Goal: Information Seeking & Learning: Learn about a topic

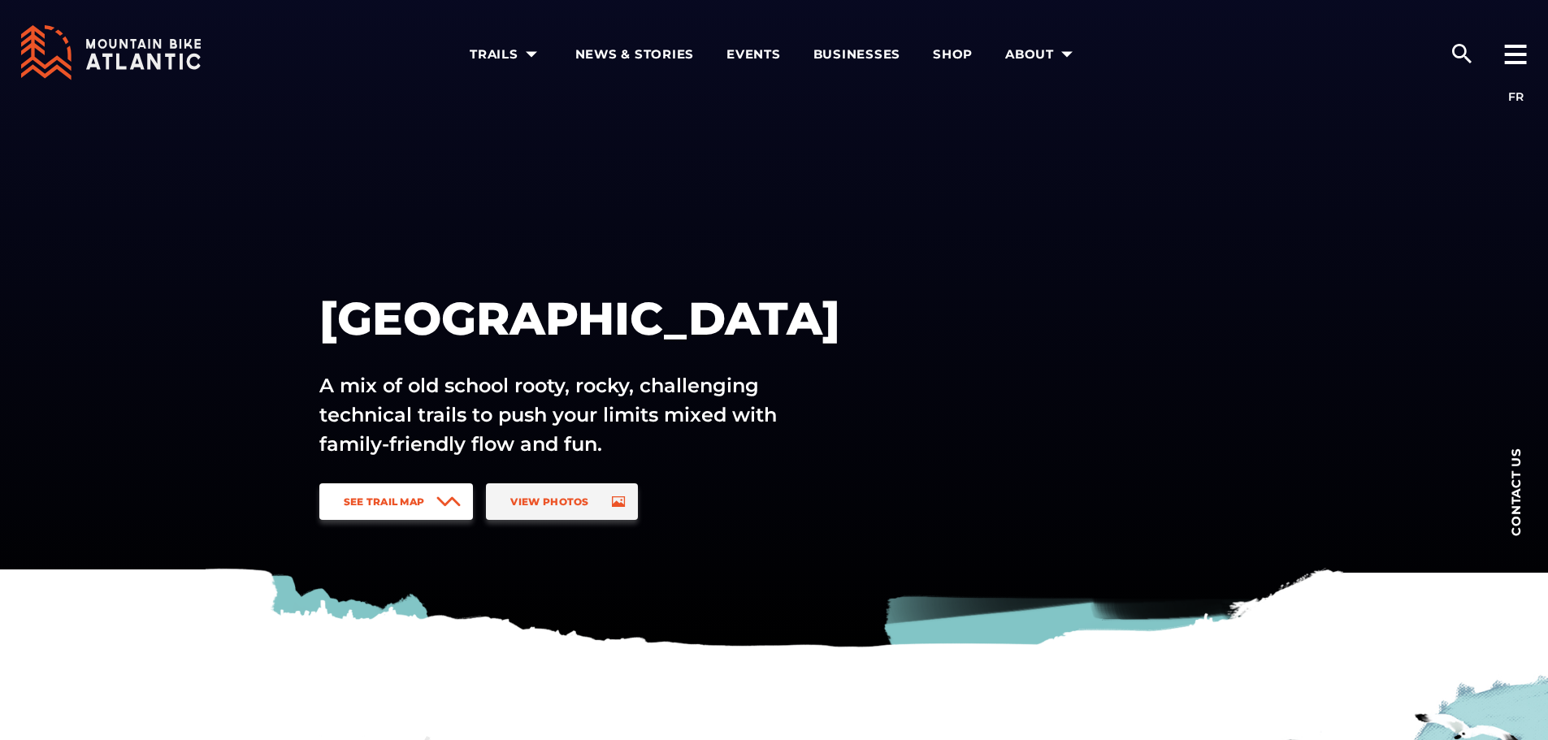
click at [444, 500] on icon at bounding box center [448, 501] width 24 height 11
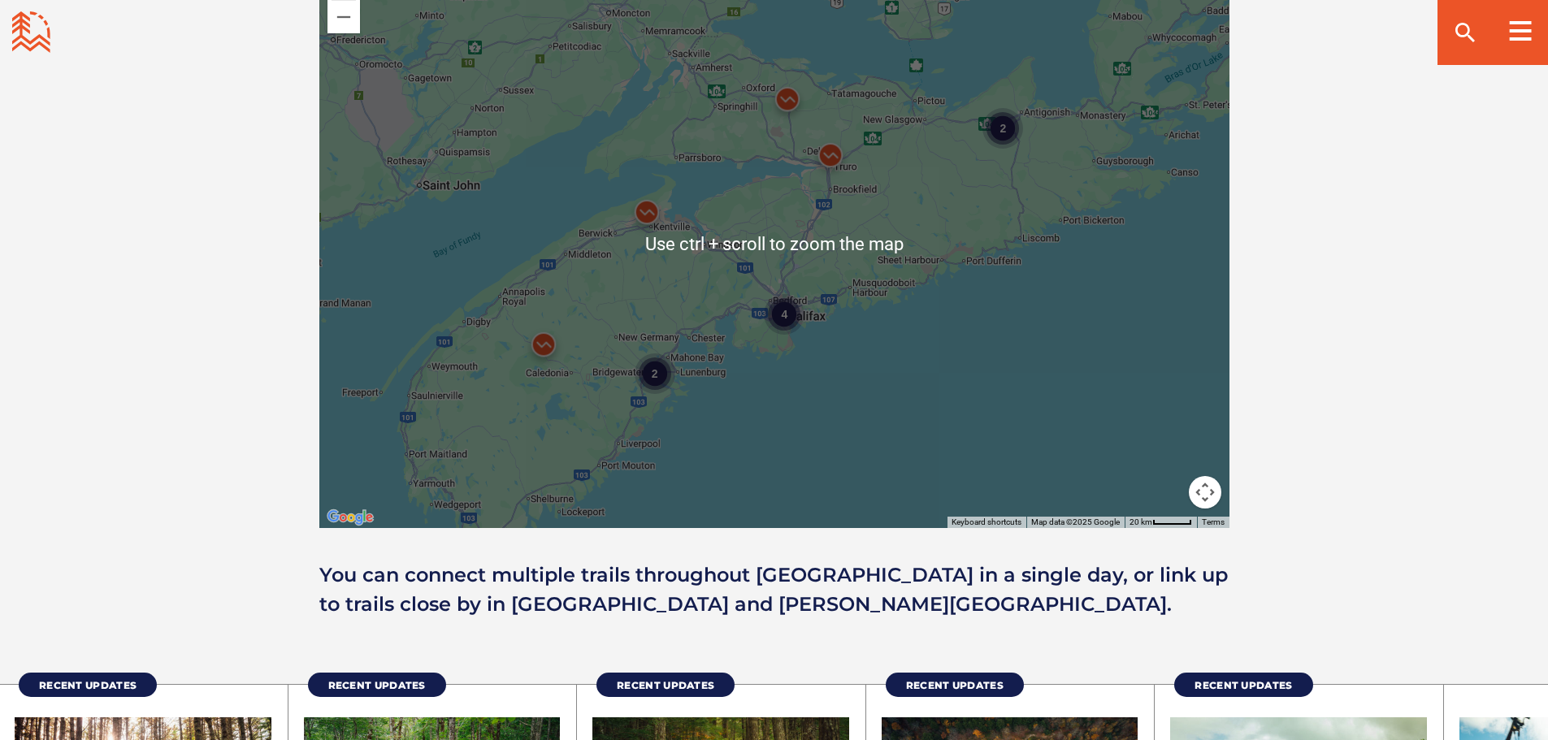
scroll to position [1446, 0]
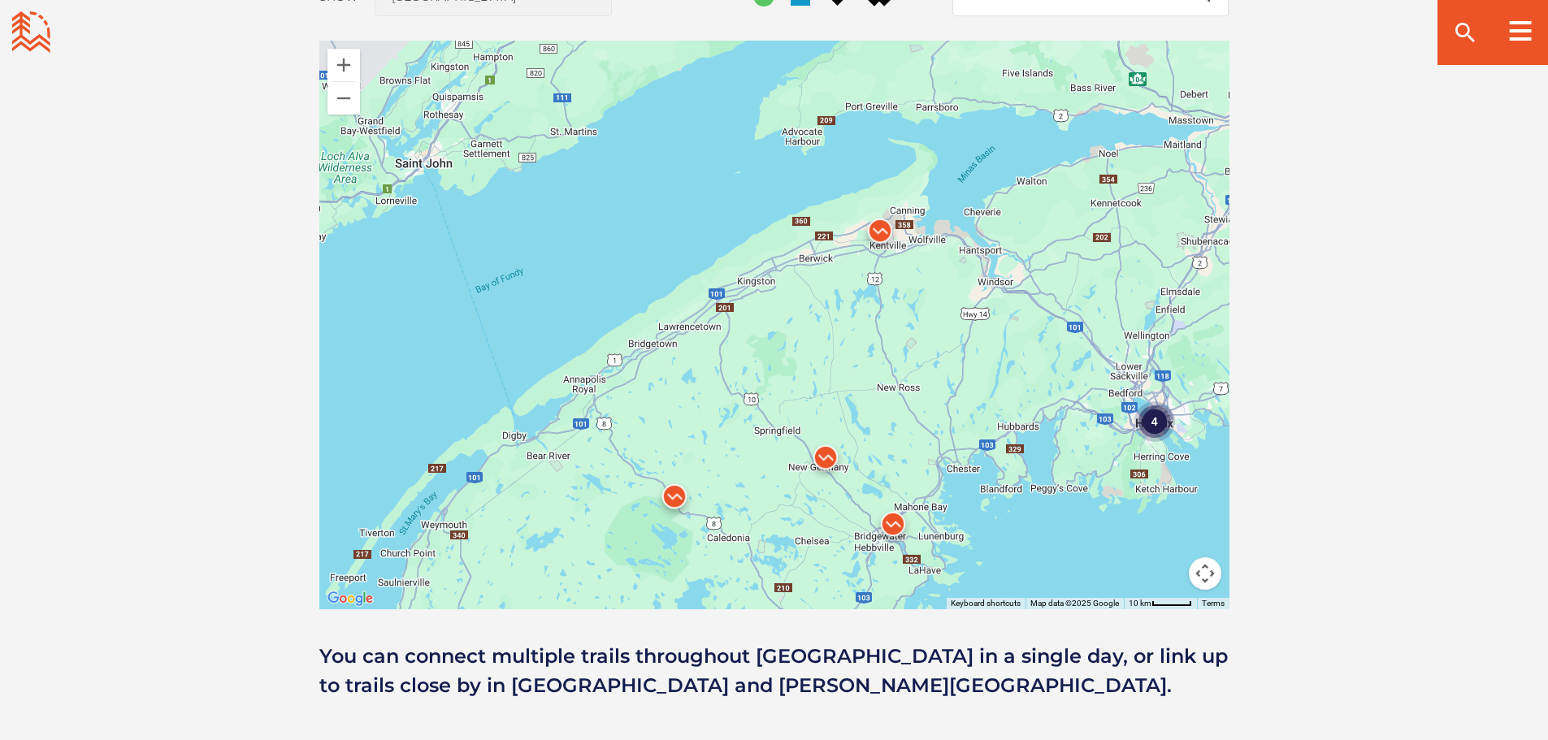
drag, startPoint x: 854, startPoint y: 397, endPoint x: 772, endPoint y: 387, distance: 82.6
click at [772, 387] on div "4" at bounding box center [774, 325] width 910 height 569
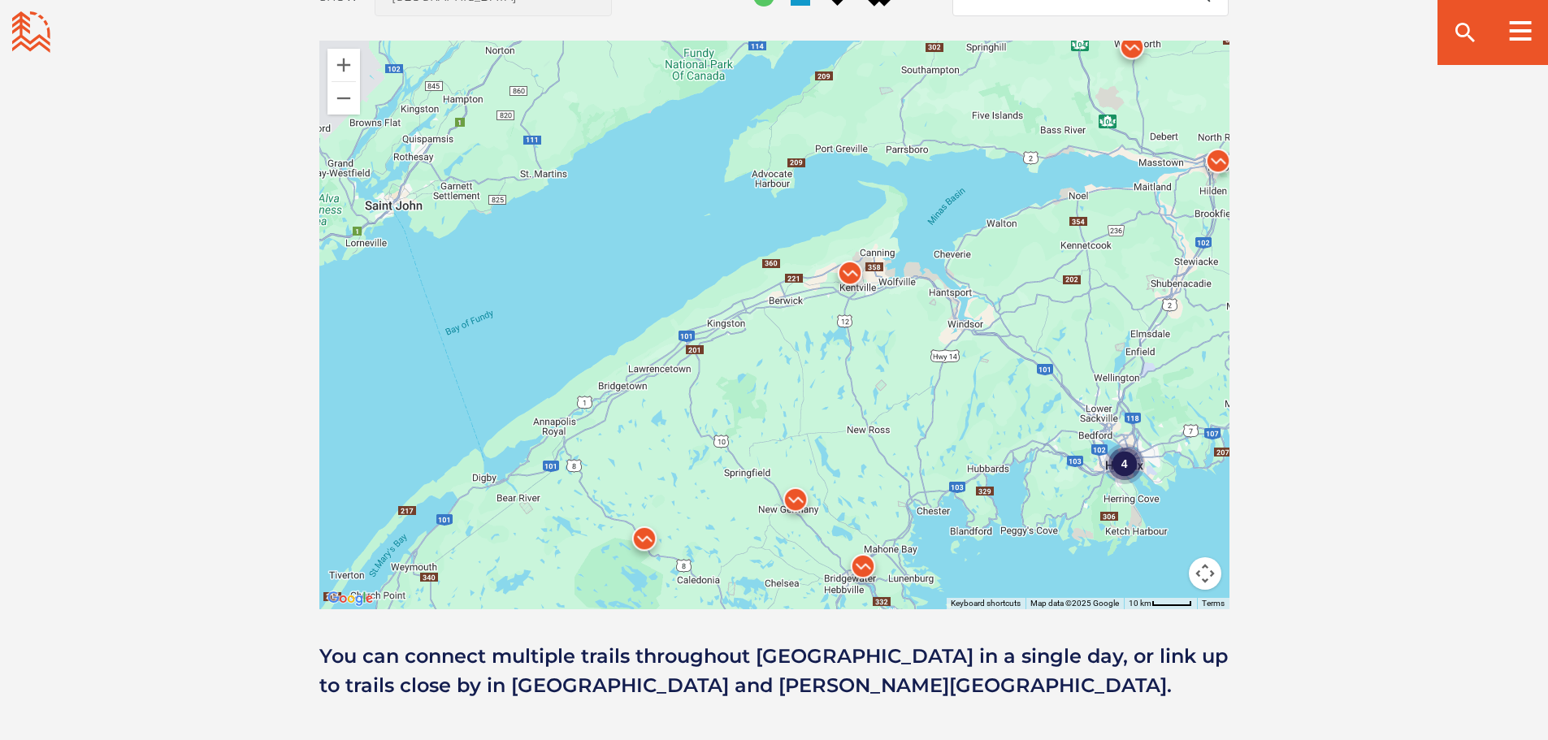
click at [847, 263] on img at bounding box center [850, 277] width 62 height 62
click at [834, 189] on link "The Gorge" at bounding box center [825, 195] width 52 height 12
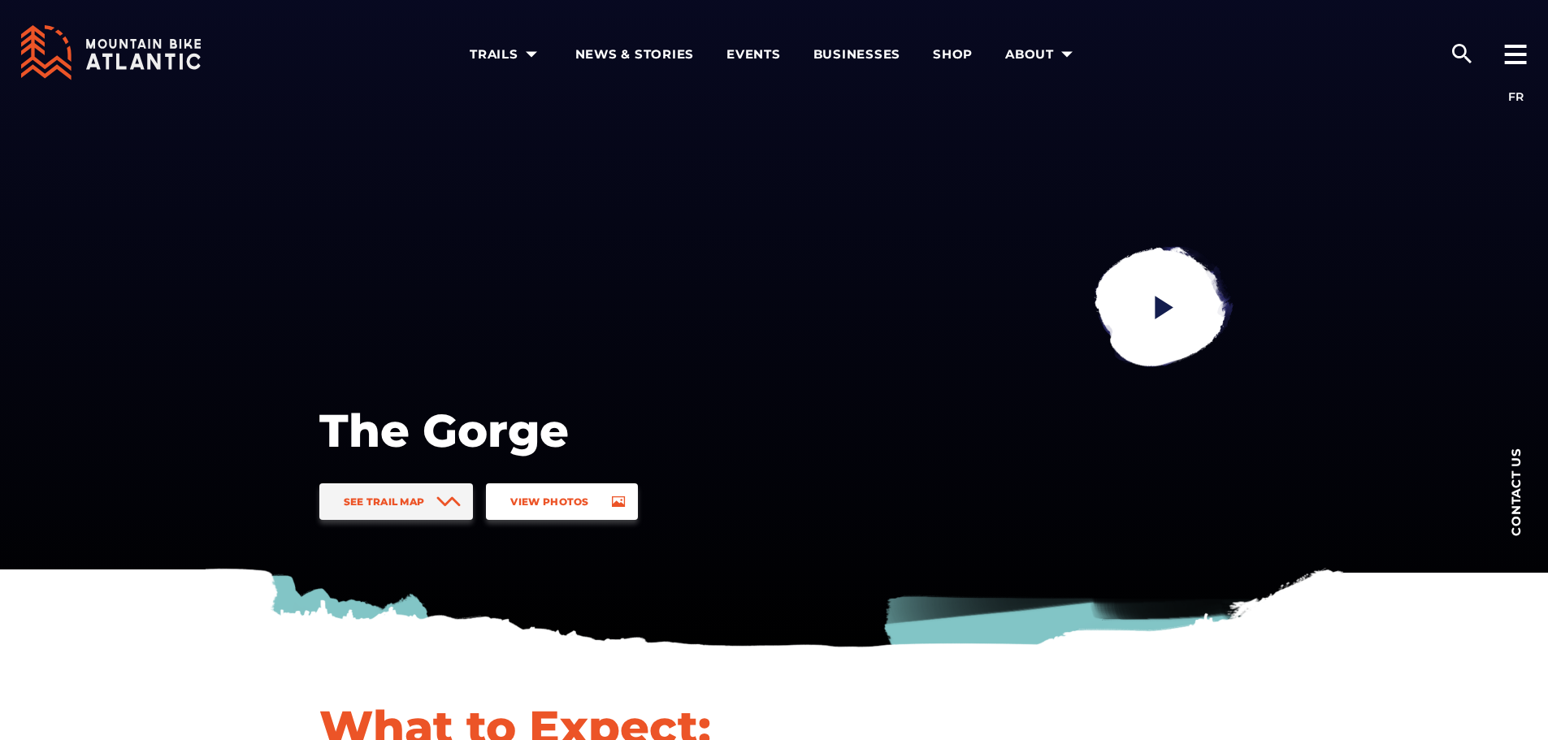
click at [591, 497] on link "View Photos" at bounding box center [561, 501] width 151 height 37
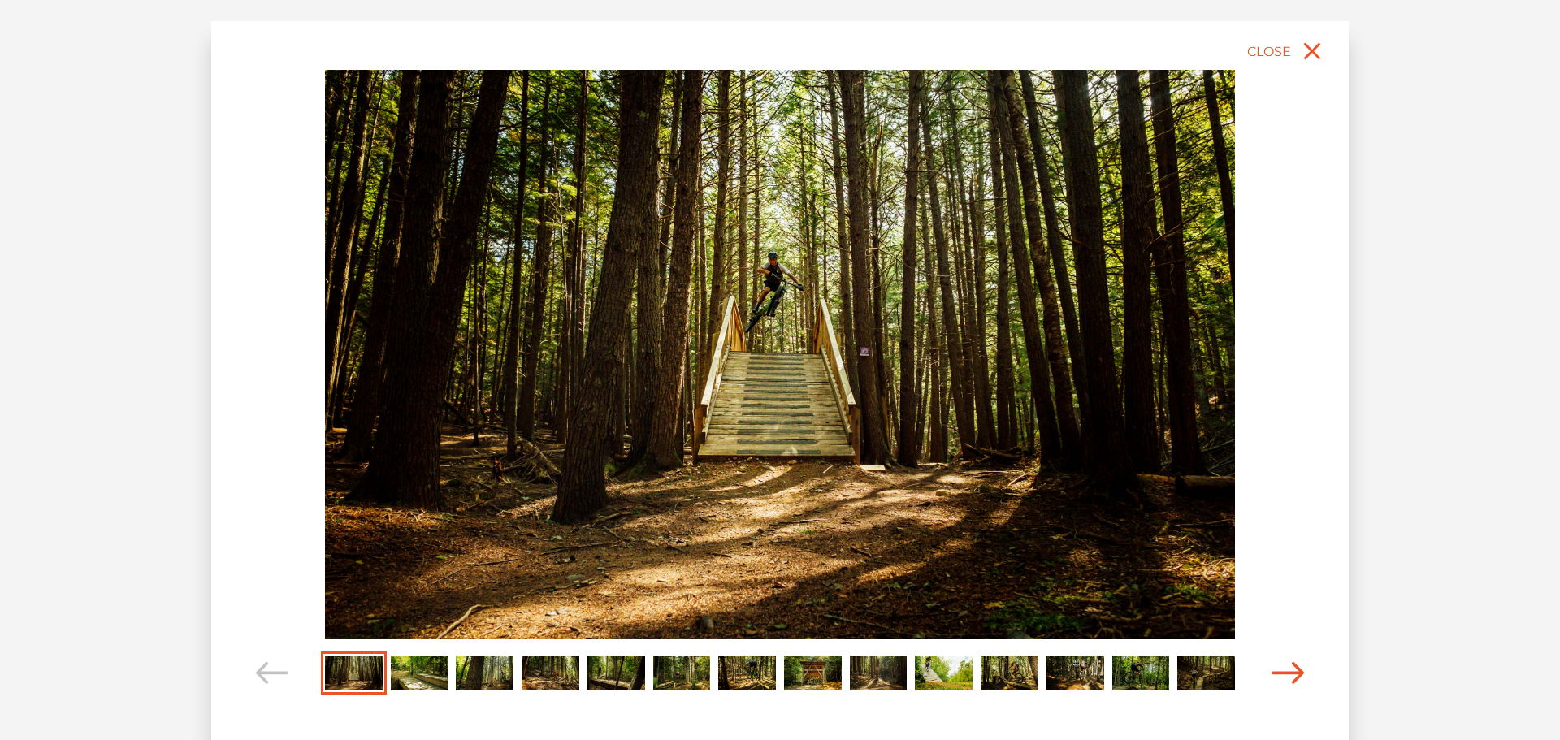
click at [1300, 678] on icon "Carousel Navigation" at bounding box center [1288, 673] width 33 height 22
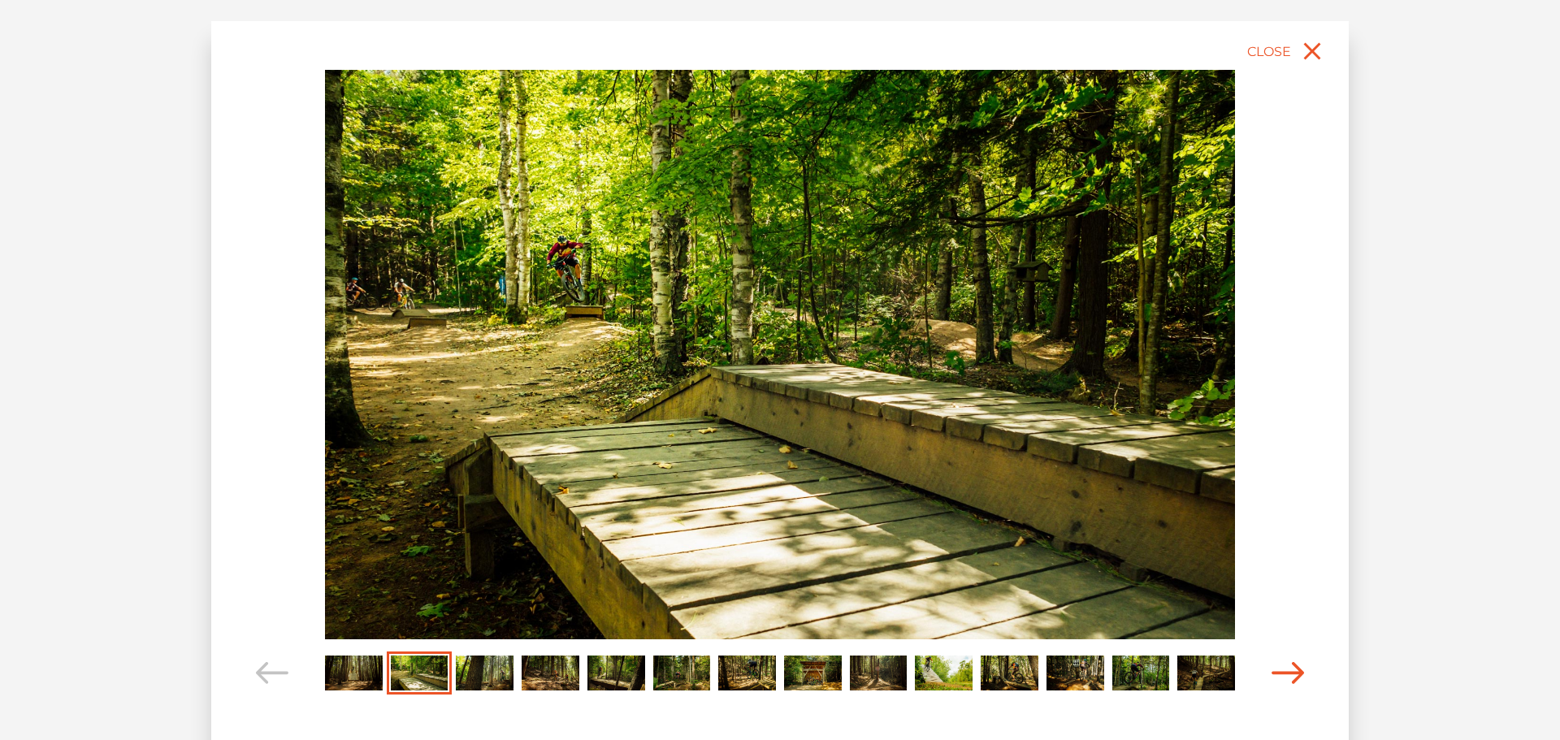
click at [1302, 677] on icon "Carousel Navigation" at bounding box center [1288, 673] width 33 height 22
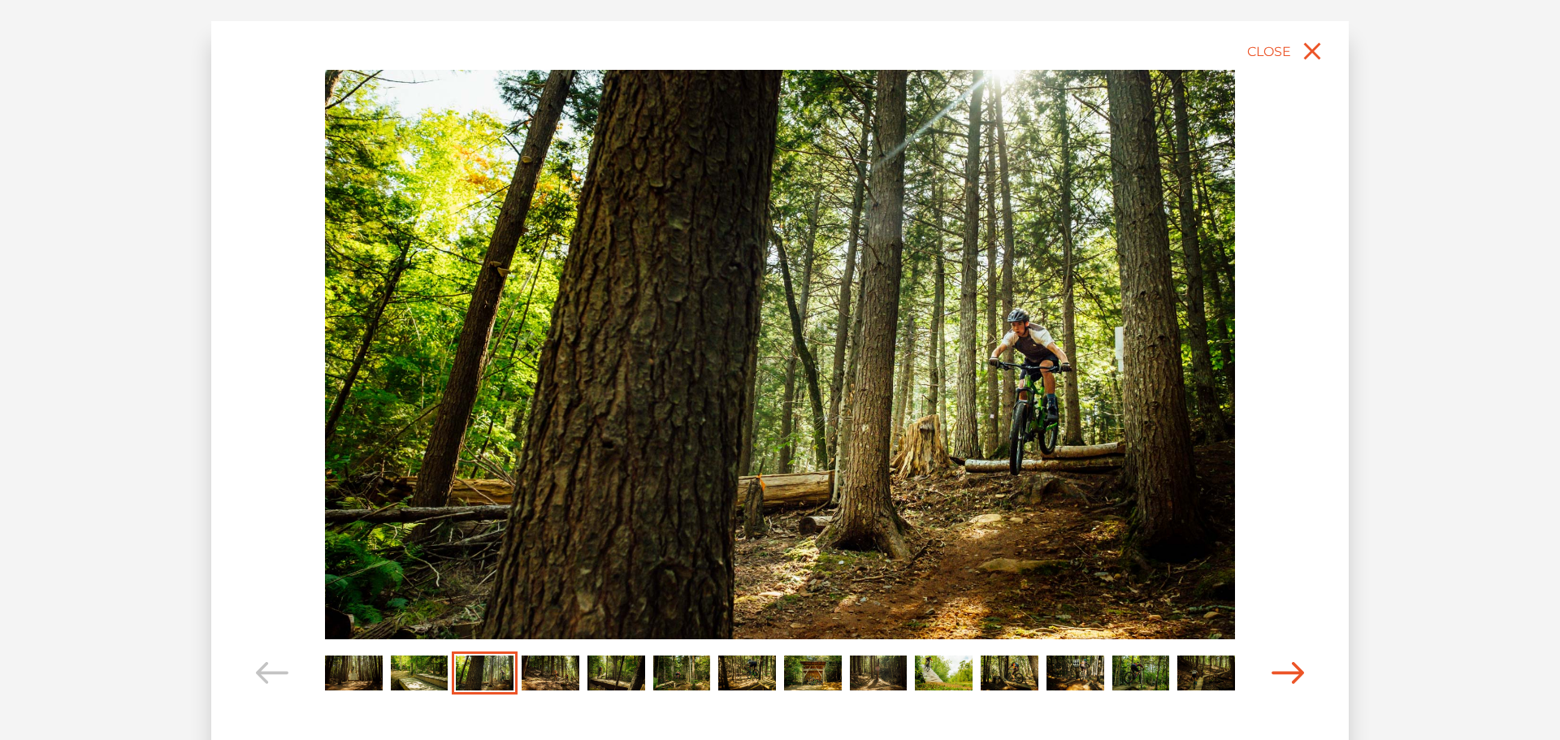
click at [1302, 676] on icon "Carousel Navigation" at bounding box center [1288, 673] width 33 height 22
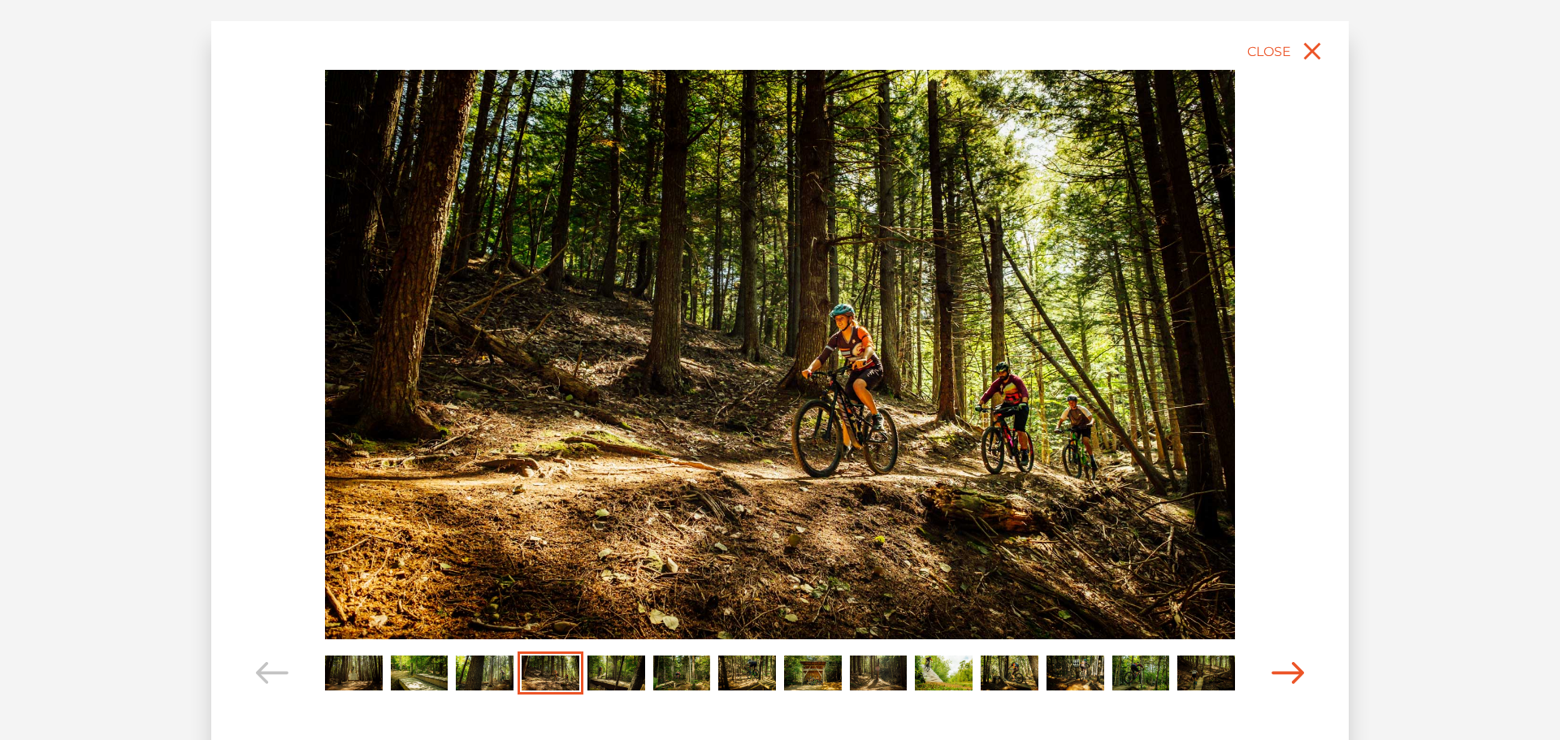
click at [1302, 676] on icon "Carousel Navigation" at bounding box center [1288, 673] width 33 height 22
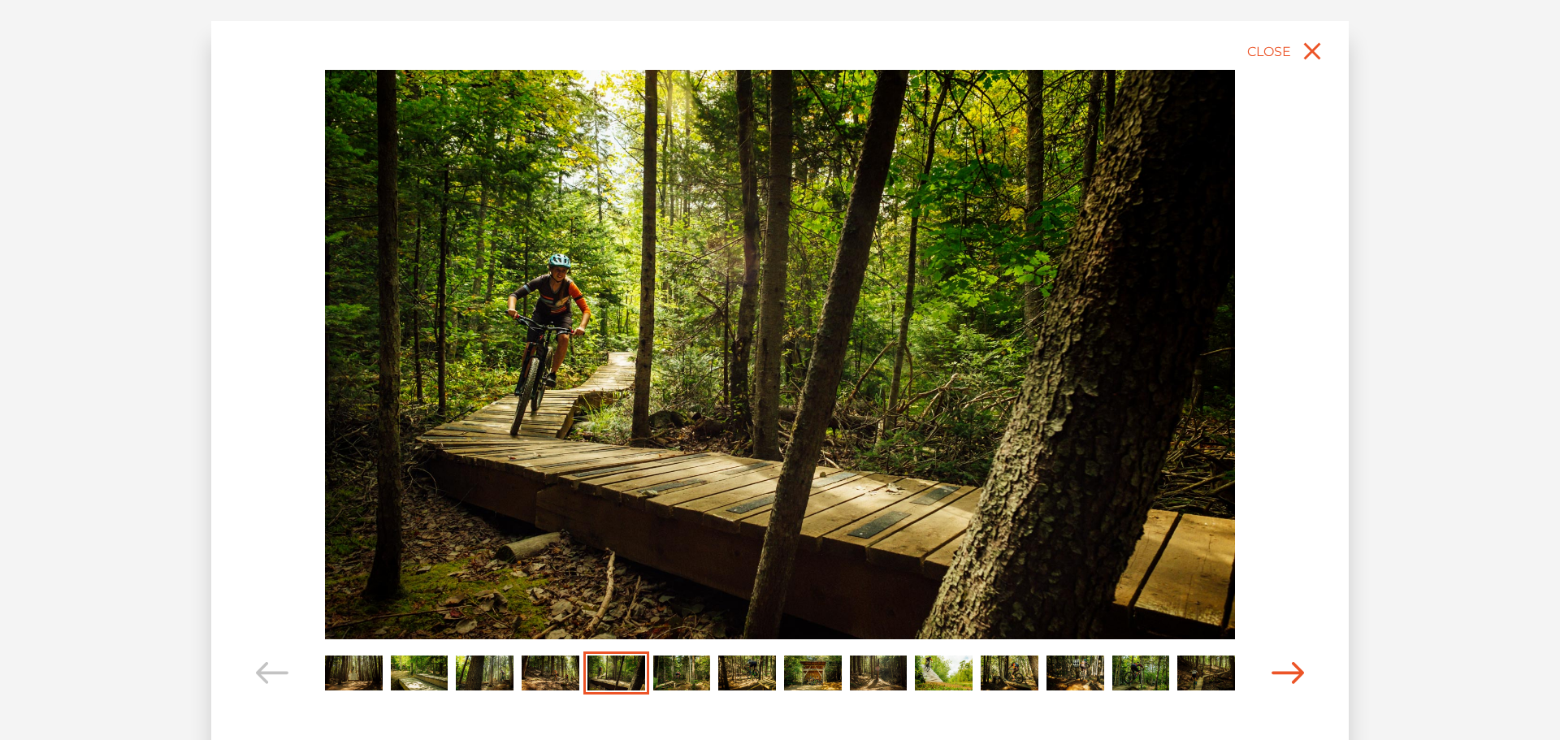
click at [1302, 676] on icon "Carousel Navigation" at bounding box center [1288, 673] width 33 height 22
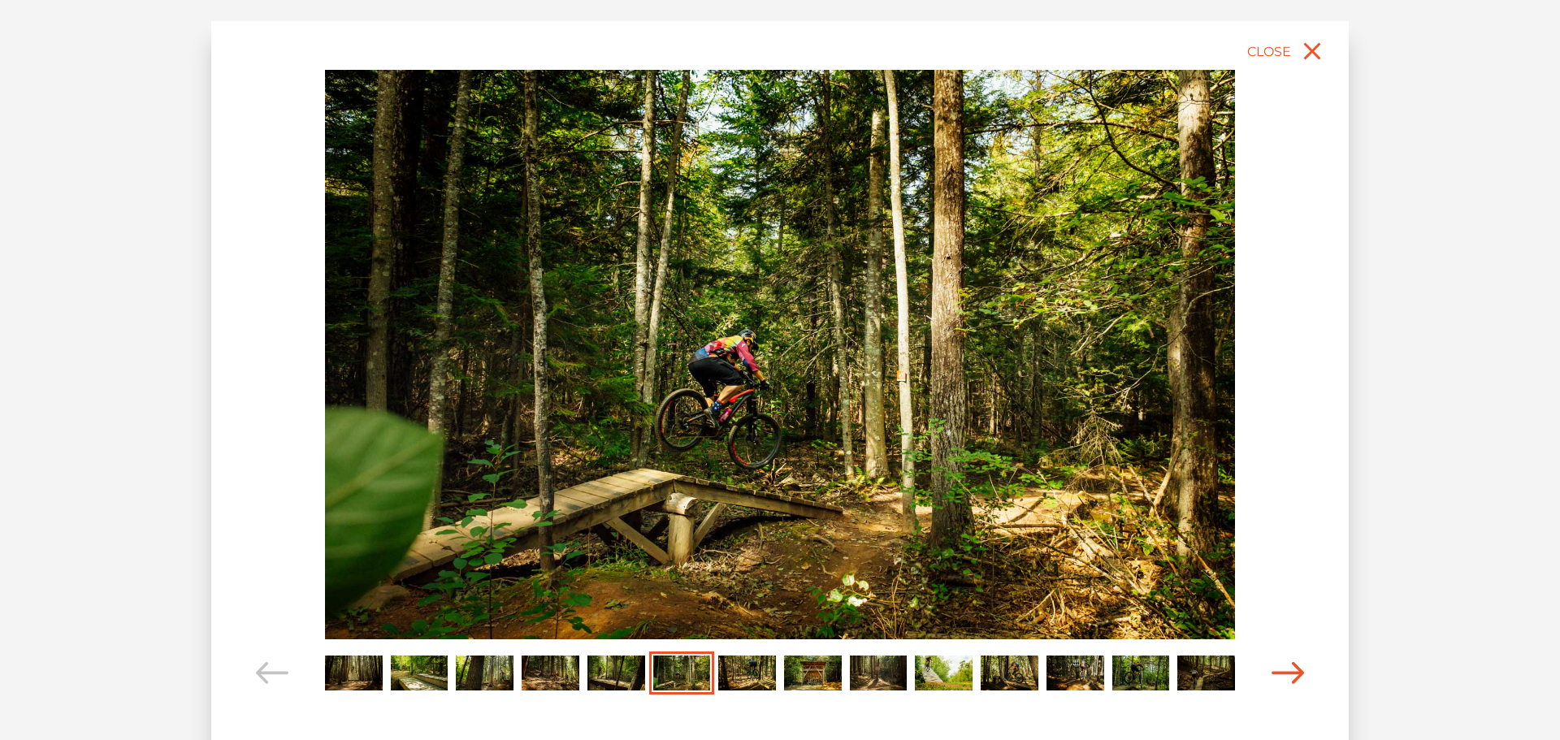
click at [1302, 676] on icon "Carousel Navigation" at bounding box center [1288, 673] width 33 height 22
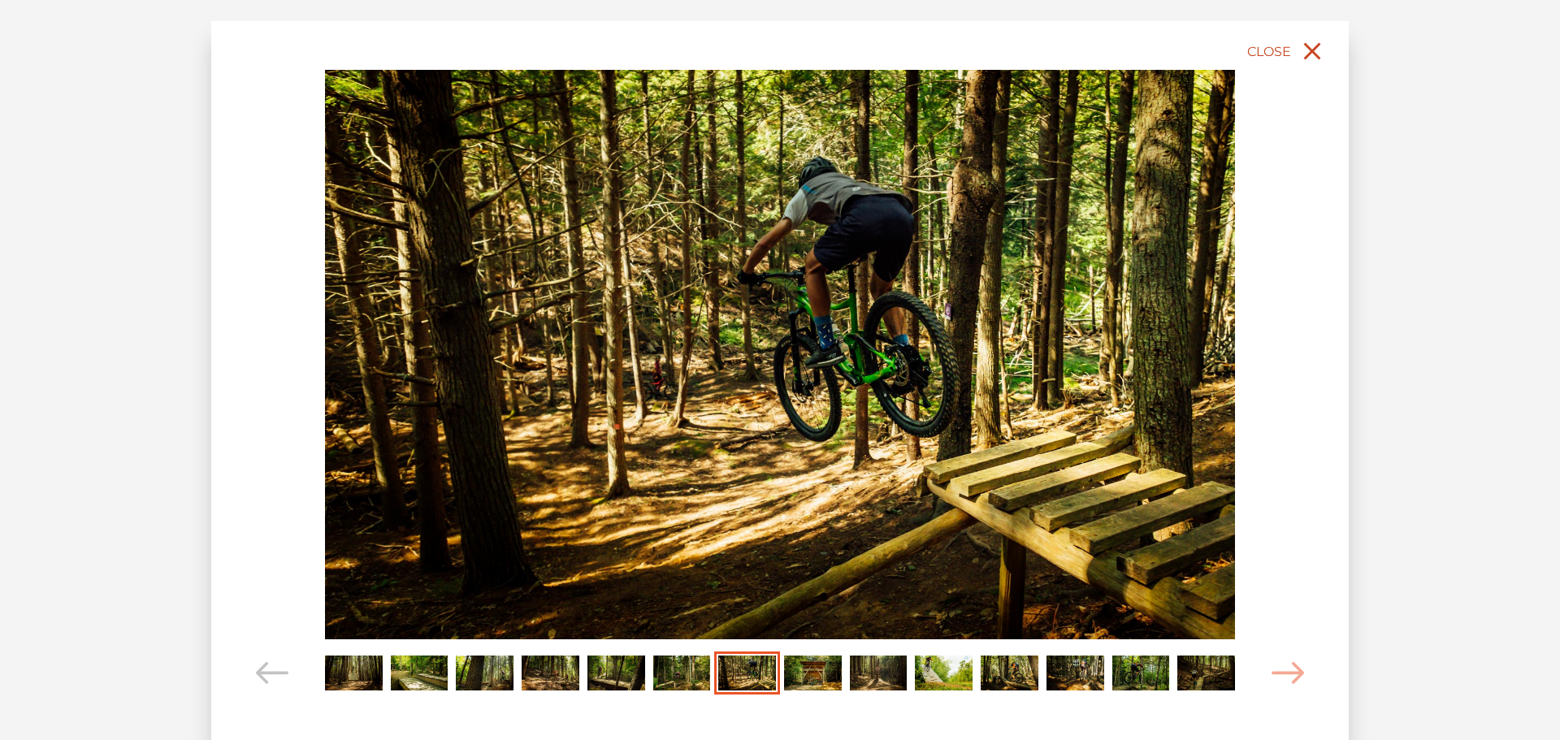
click at [1316, 60] on icon "close" at bounding box center [1312, 51] width 29 height 29
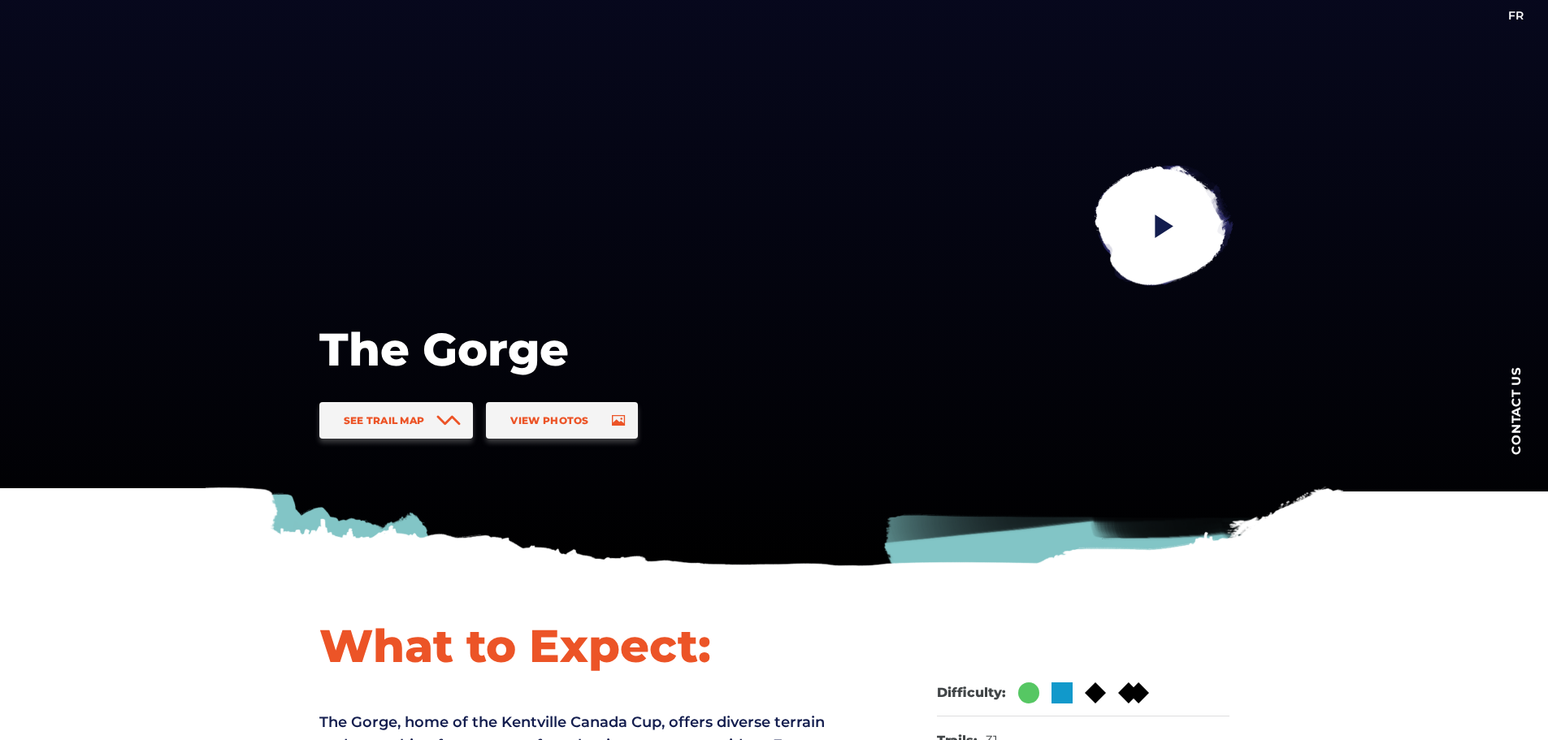
scroll to position [325, 0]
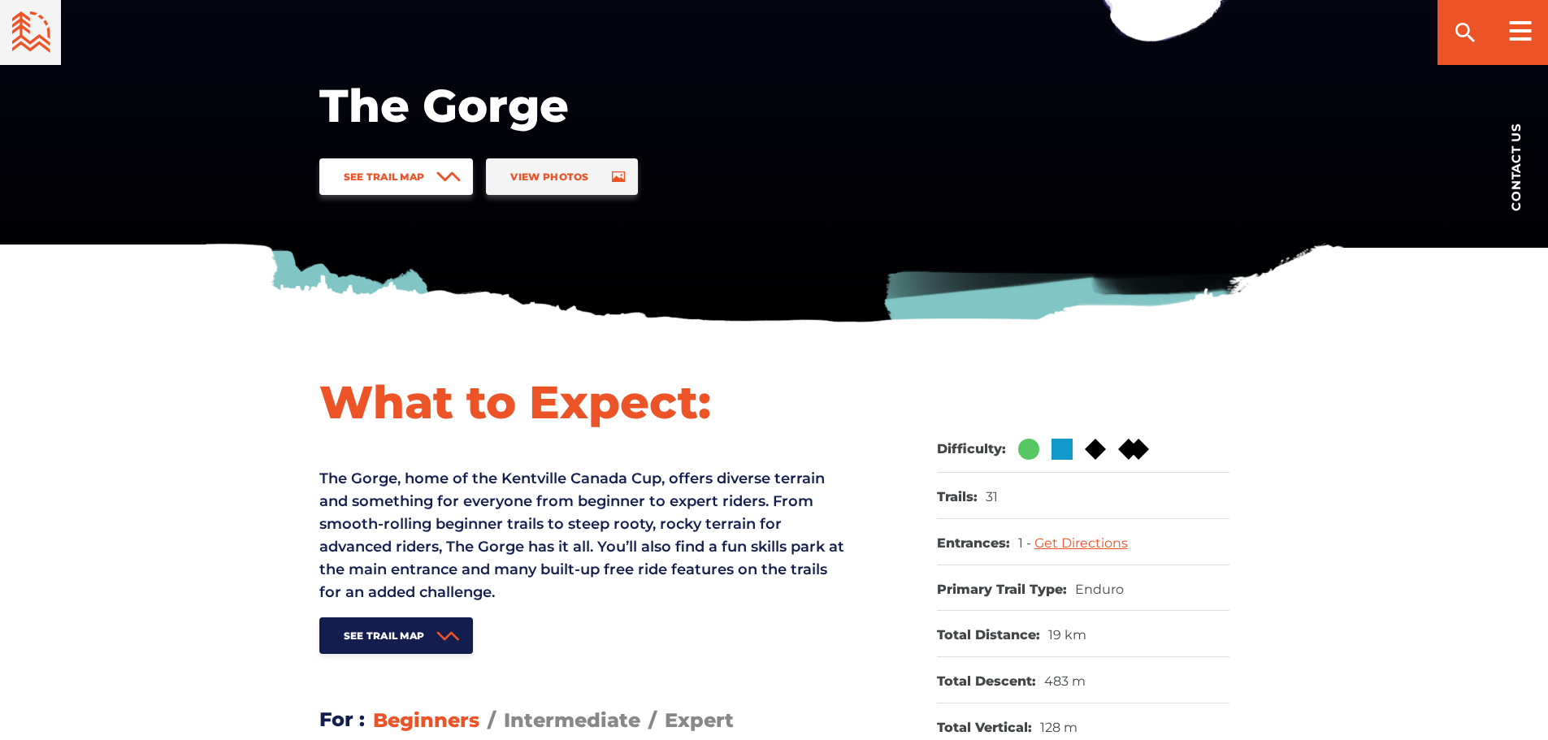
click at [416, 168] on link "See Trail Map" at bounding box center [396, 176] width 154 height 37
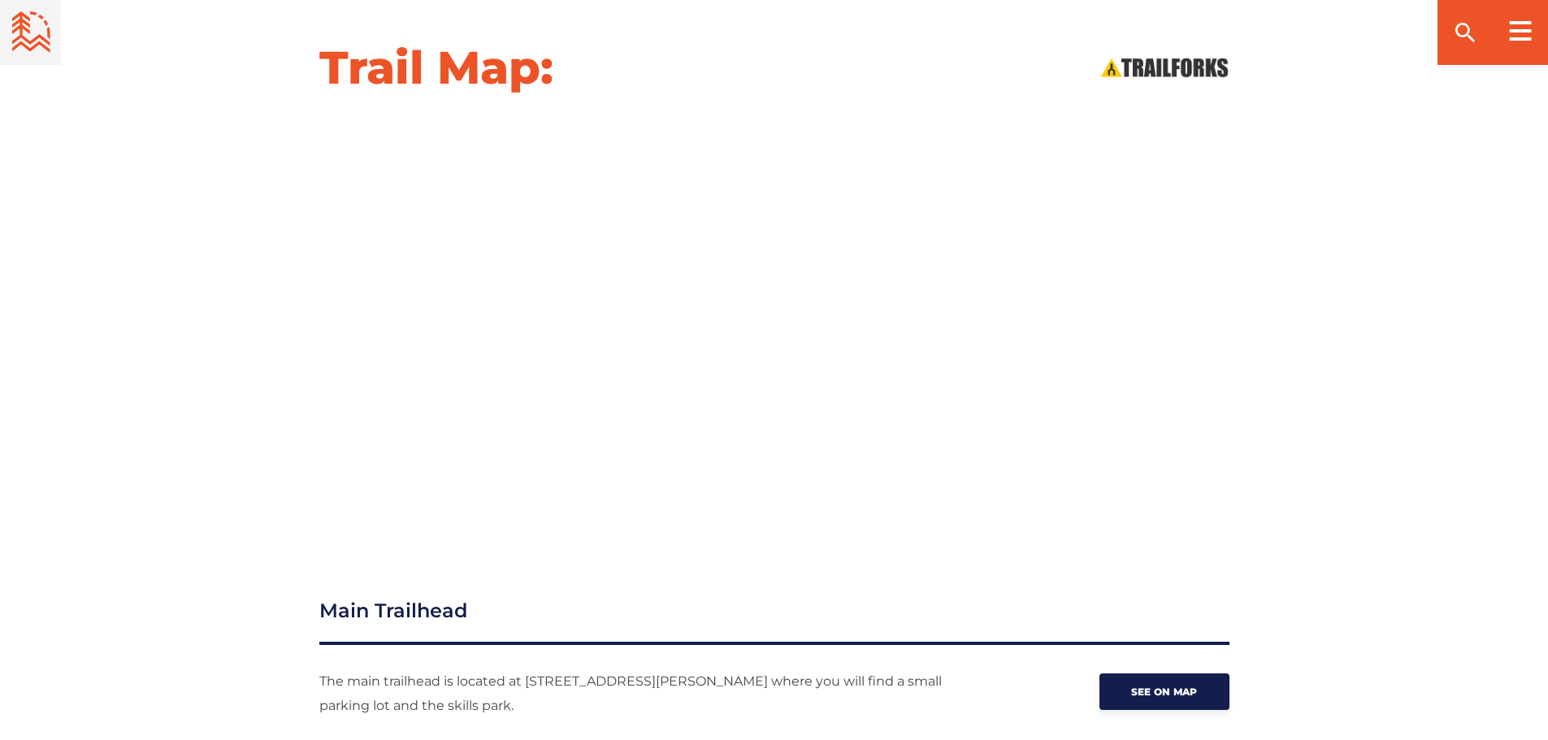
scroll to position [1701, 0]
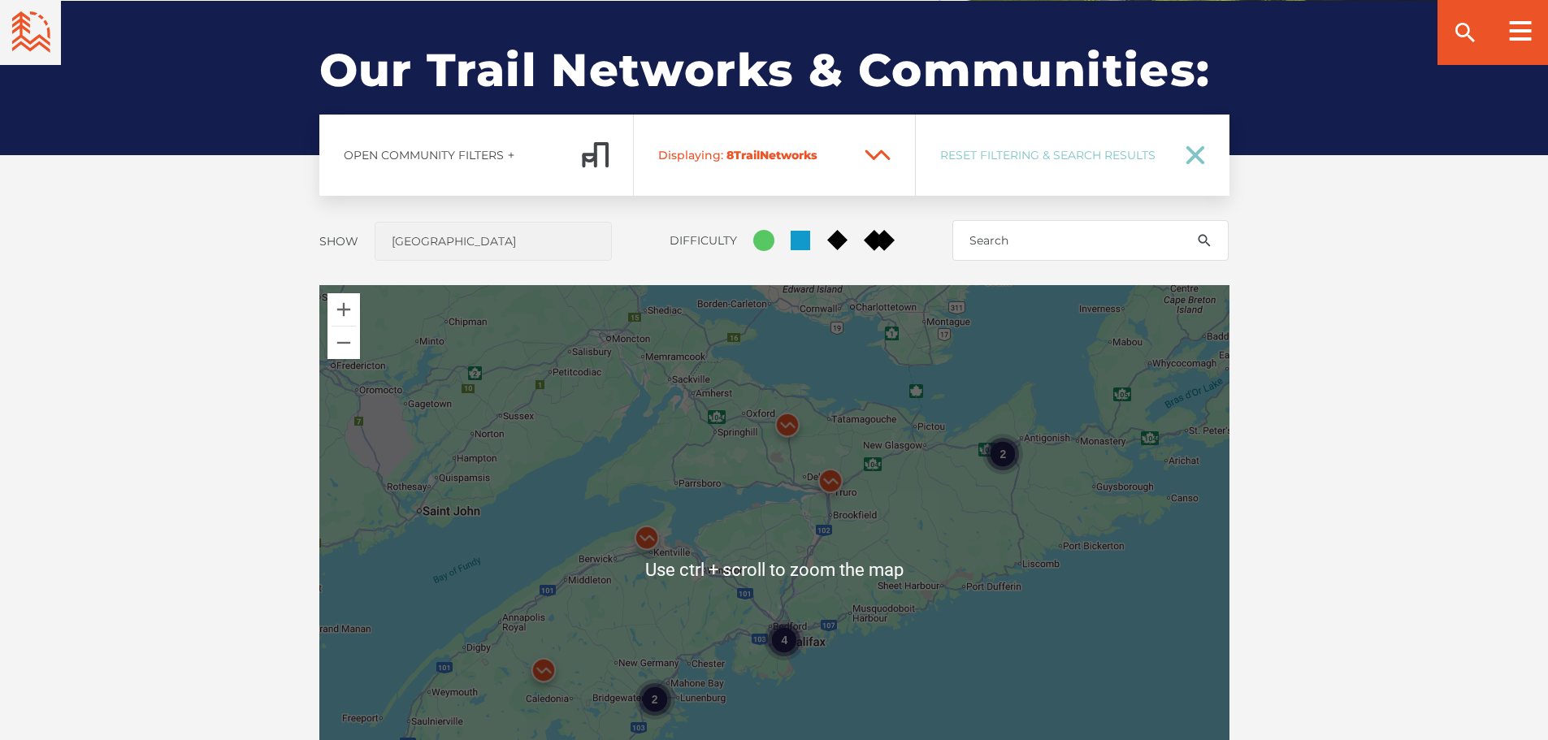
scroll to position [1445, 0]
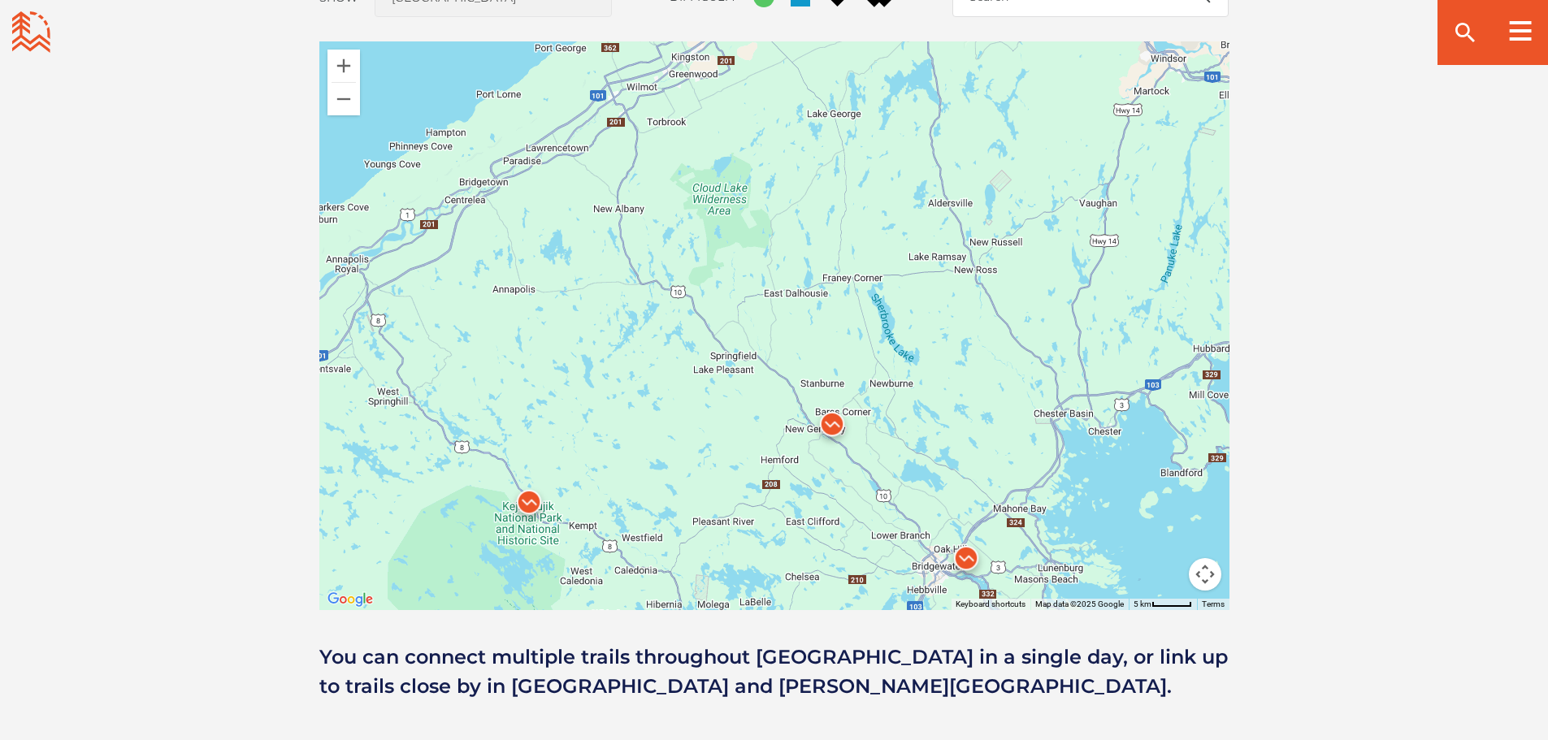
drag, startPoint x: 581, startPoint y: 489, endPoint x: 641, endPoint y: 373, distance: 130.8
click at [641, 373] on div at bounding box center [774, 325] width 910 height 569
click at [834, 424] on img at bounding box center [832, 428] width 62 height 62
click at [833, 423] on img at bounding box center [832, 428] width 62 height 62
click at [825, 340] on link "[GEOGRAPHIC_DATA]" at bounding box center [836, 346] width 110 height 12
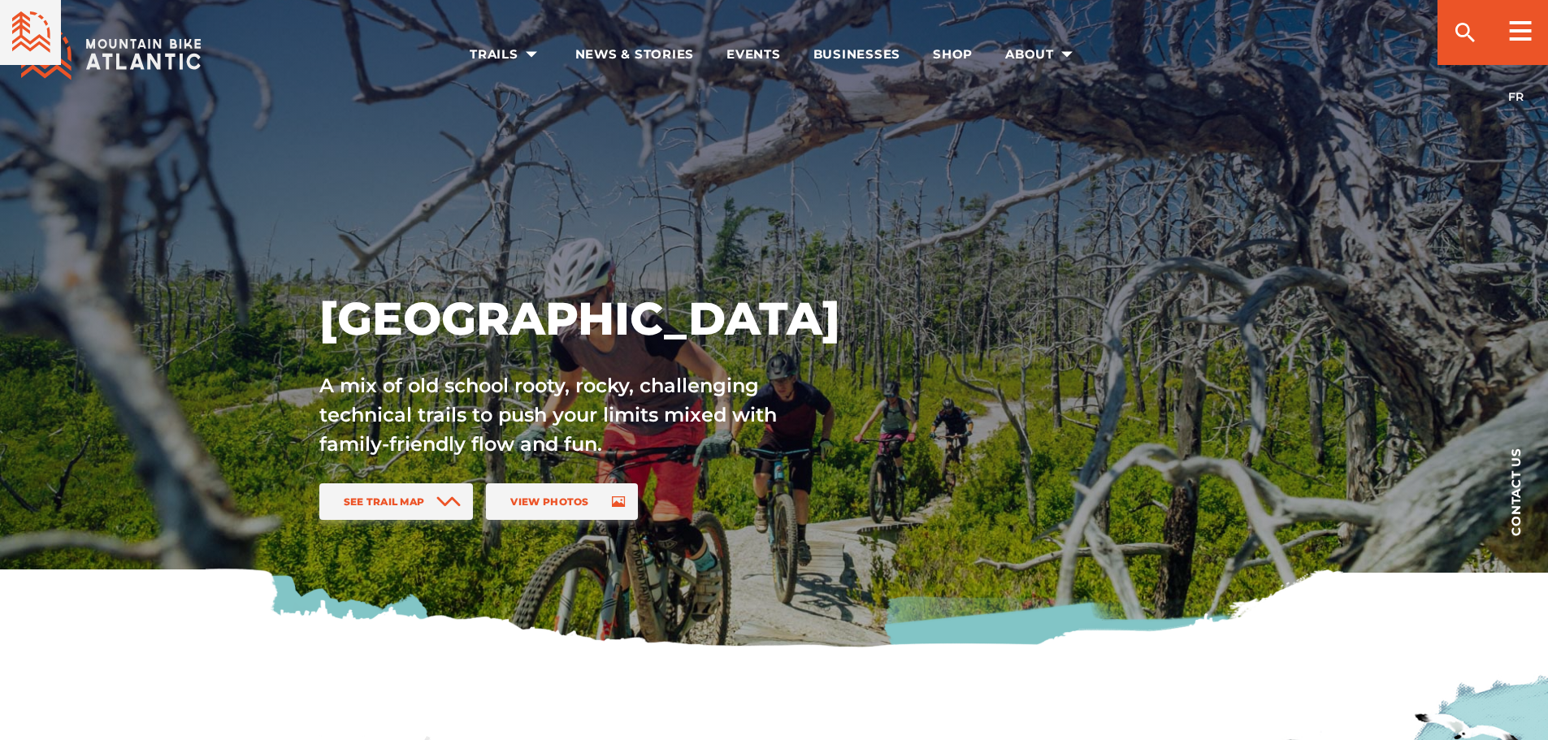
scroll to position [1445, 0]
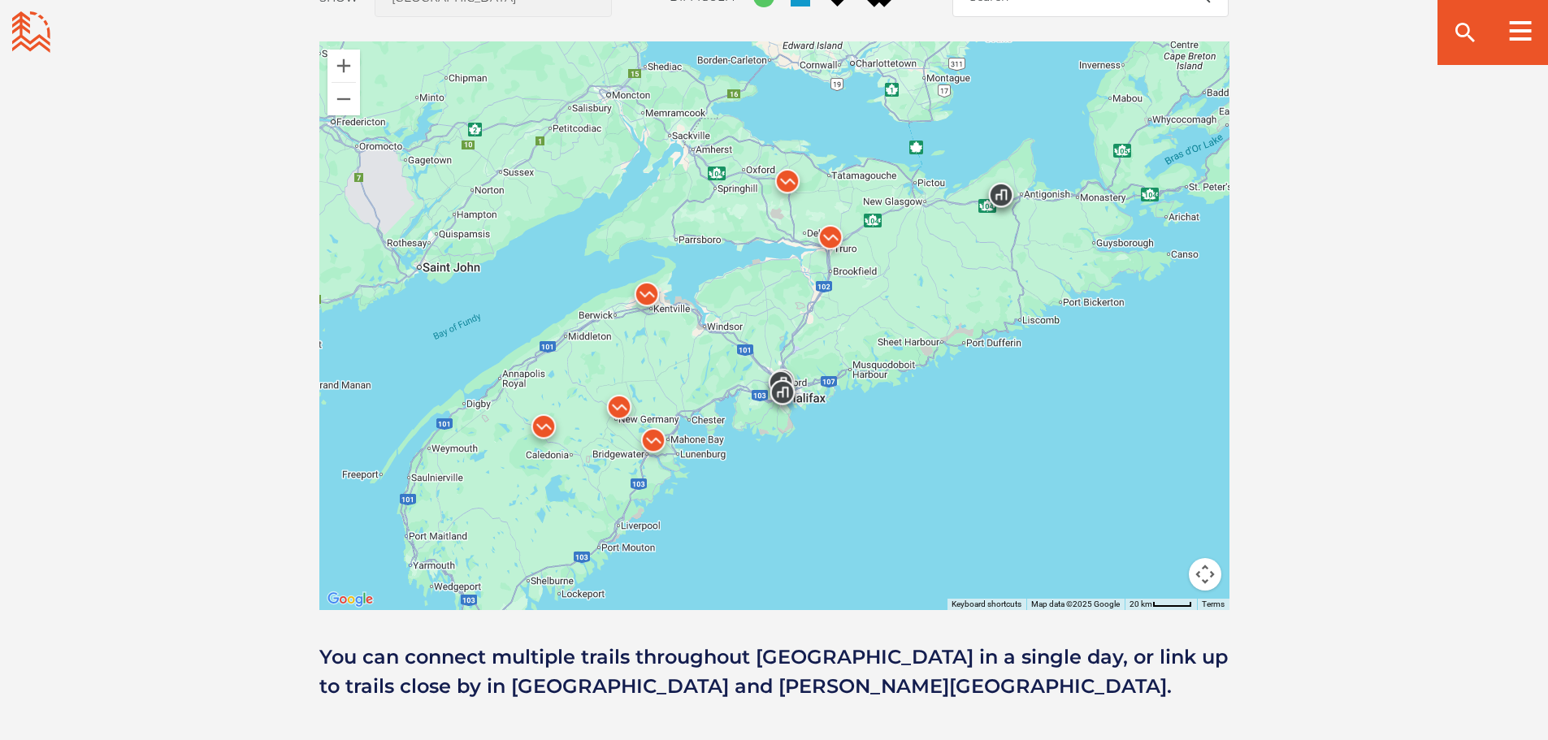
click at [552, 427] on img at bounding box center [544, 431] width 62 height 62
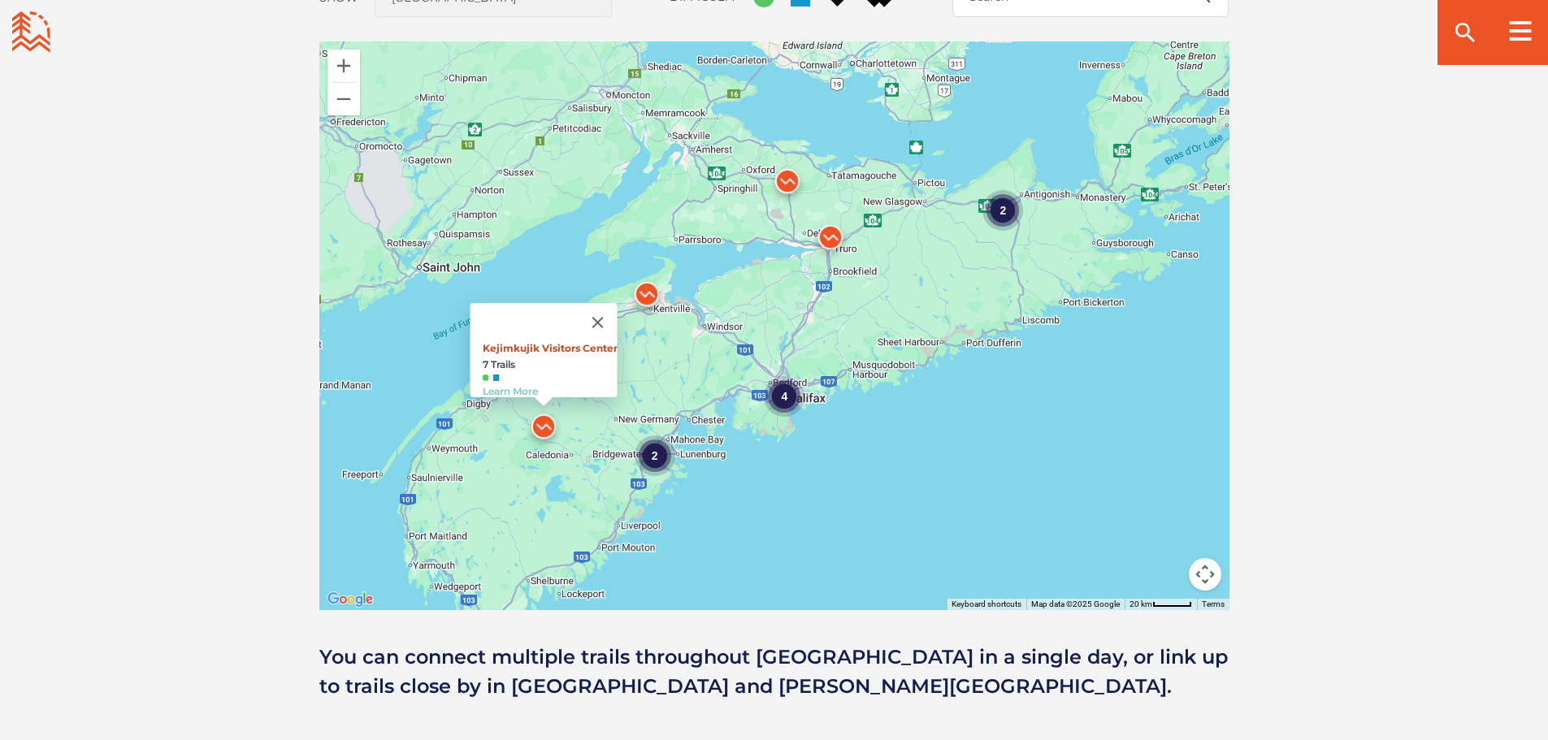
click at [540, 342] on link "Kejimkujik Visitors Center" at bounding box center [549, 348] width 135 height 12
